Goal: Entertainment & Leisure: Consume media (video, audio)

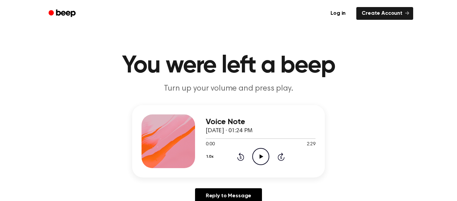
click at [265, 158] on icon "Play Audio" at bounding box center [260, 156] width 17 height 17
click at [262, 156] on icon "Pause Audio" at bounding box center [260, 156] width 17 height 17
drag, startPoint x: 208, startPoint y: 141, endPoint x: 202, endPoint y: 143, distance: 6.2
click at [202, 143] on div "Voice Note [DATE] · 01:24 PM 0:02 2:29 Your browser does not support the [objec…" at bounding box center [228, 141] width 193 height 72
drag, startPoint x: 206, startPoint y: 137, endPoint x: 197, endPoint y: 141, distance: 9.0
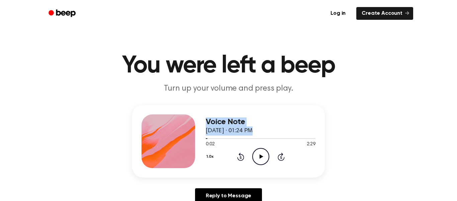
click at [197, 141] on div "Voice Note [DATE] · 01:24 PM 0:02 2:29 Your browser does not support the [objec…" at bounding box center [228, 141] width 193 height 72
click at [254, 152] on circle at bounding box center [261, 156] width 16 height 16
click at [253, 151] on icon "Pause Audio" at bounding box center [260, 156] width 17 height 17
click at [271, 170] on div "Voice Note [DATE] · 01:24 PM 0:03 2:29 Your browser does not support the [objec…" at bounding box center [228, 141] width 193 height 72
click at [263, 158] on icon "Play Audio" at bounding box center [260, 156] width 17 height 17
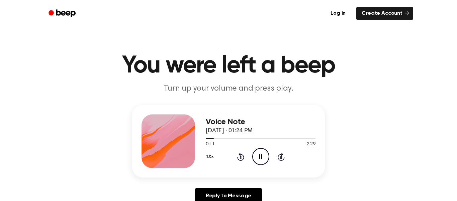
click at [263, 158] on icon "Pause Audio" at bounding box center [260, 156] width 17 height 17
click at [231, 153] on div "1.0x Rewind 5 seconds Play Audio Skip 5 seconds" at bounding box center [261, 156] width 110 height 17
click at [237, 157] on icon "Rewind 5 seconds" at bounding box center [240, 156] width 7 height 9
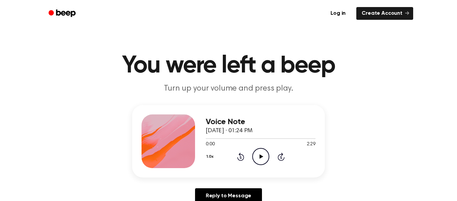
click at [237, 157] on icon "Rewind 5 seconds" at bounding box center [240, 156] width 7 height 9
click at [256, 159] on icon "Play Audio" at bounding box center [260, 156] width 17 height 17
click at [265, 155] on icon "Pause Audio" at bounding box center [260, 156] width 17 height 17
